Goal: Task Accomplishment & Management: Manage account settings

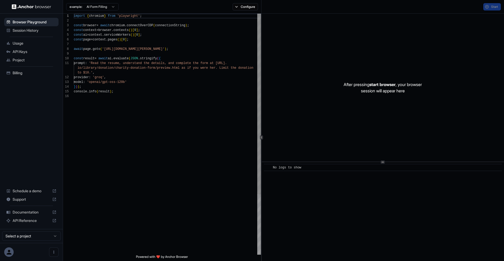
scroll to position [47, 0]
click at [239, 6] on button "Configure" at bounding box center [245, 6] width 25 height 7
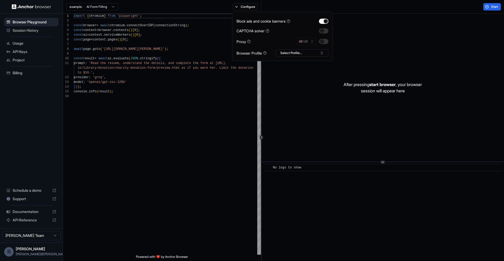
click at [288, 85] on div "After pressing start browser , your browser session will appear here" at bounding box center [383, 88] width 242 height 148
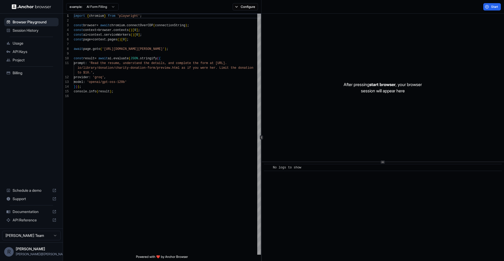
click at [30, 75] on span "Billing" at bounding box center [35, 72] width 44 height 5
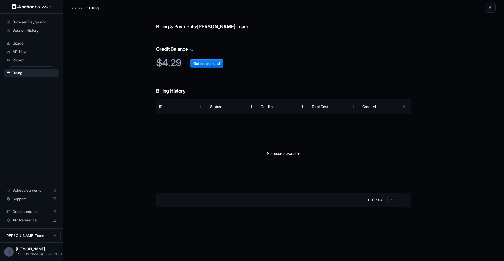
click at [38, 235] on html "Browser Playground Session History Usage API Keys Project Billing Schedule a de…" at bounding box center [252, 130] width 504 height 261
click at [38, 247] on span "[PERSON_NAME]" at bounding box center [30, 249] width 29 height 4
click at [75, 251] on icon "Open menu" at bounding box center [77, 252] width 4 height 4
click at [9, 250] on div at bounding box center [252, 130] width 504 height 261
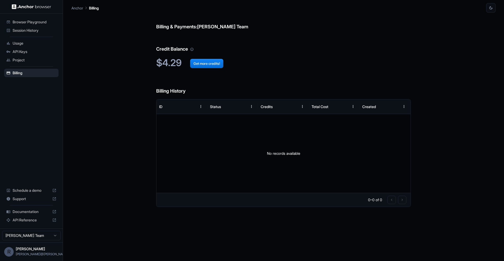
click at [29, 238] on html "Browser Playground Session History Usage API Keys Project Billing Schedule a de…" at bounding box center [252, 130] width 504 height 261
click at [29, 236] on html "Browser Playground Session History Usage API Keys Project Billing Schedule a de…" at bounding box center [252, 130] width 504 height 261
